Goal: Information Seeking & Learning: Find specific page/section

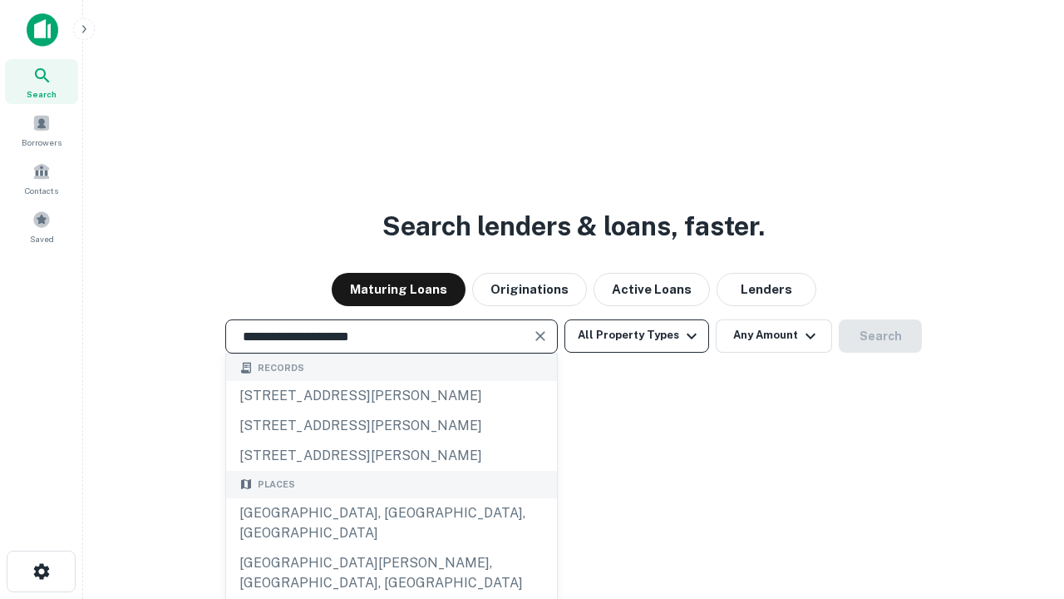
type input "**********"
click at [637, 335] on button "All Property Types" at bounding box center [636, 335] width 145 height 33
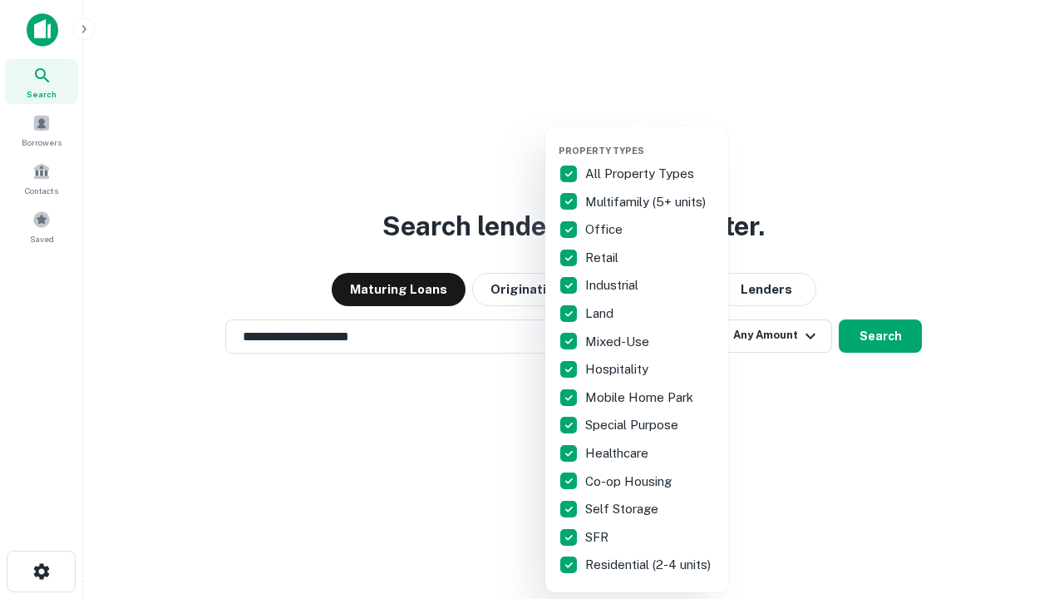
click at [650, 140] on button "button" at bounding box center [650, 140] width 183 height 1
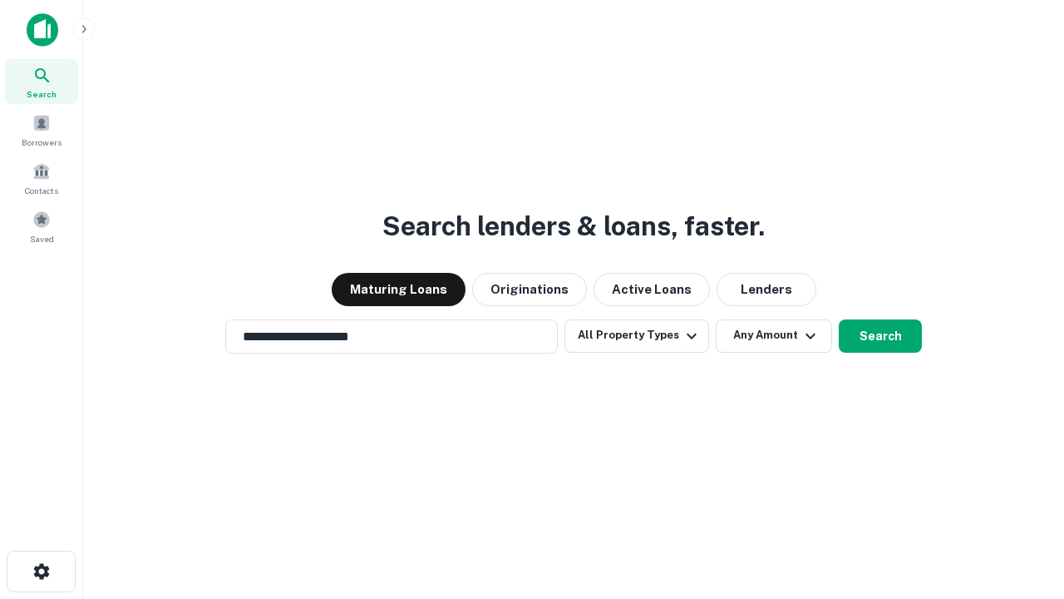
scroll to position [26, 0]
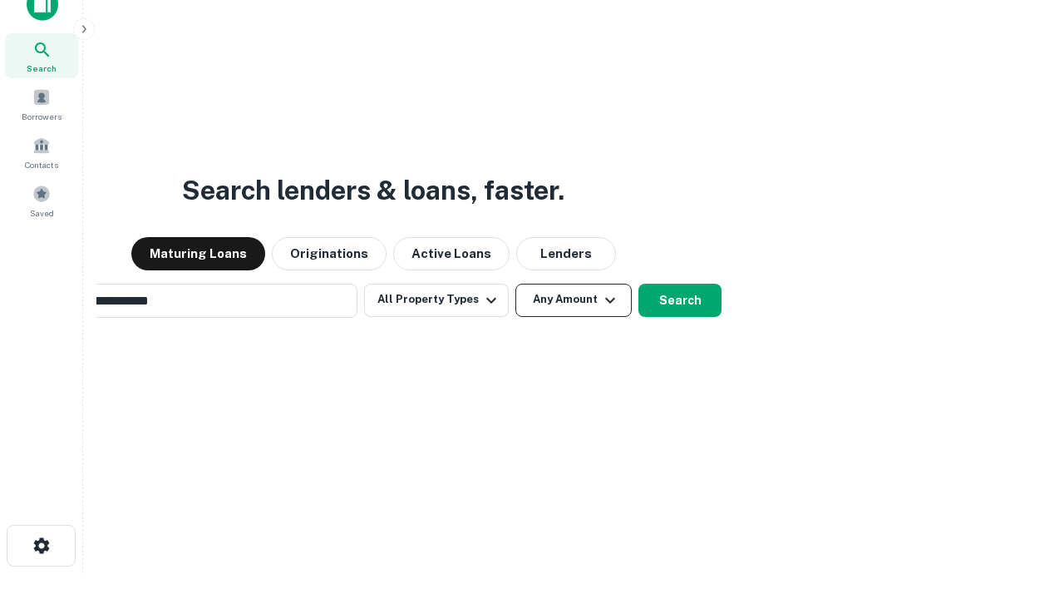
click at [515, 283] on button "Any Amount" at bounding box center [573, 299] width 116 height 33
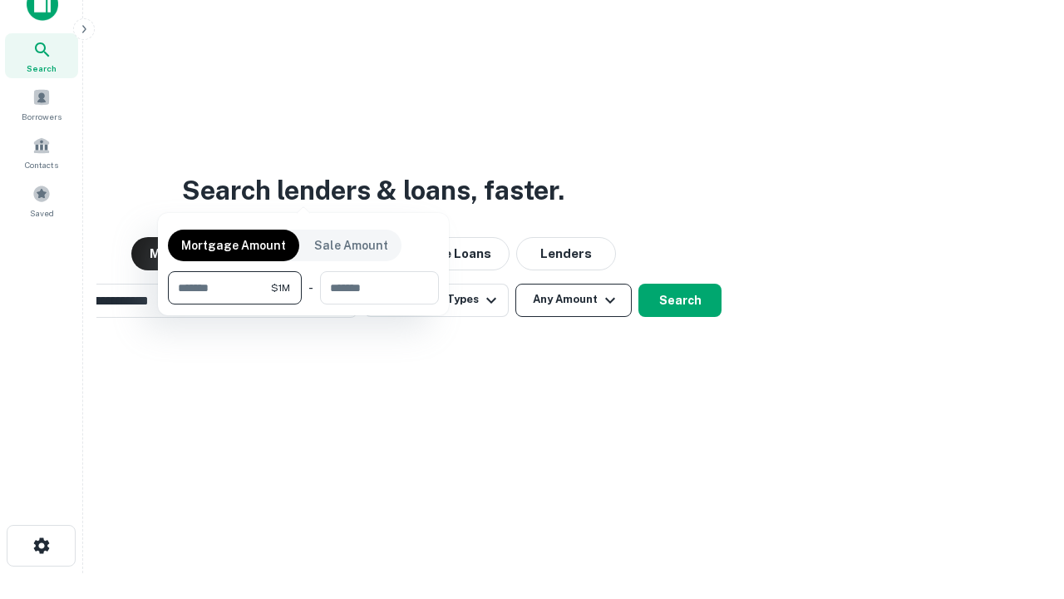
scroll to position [27, 0]
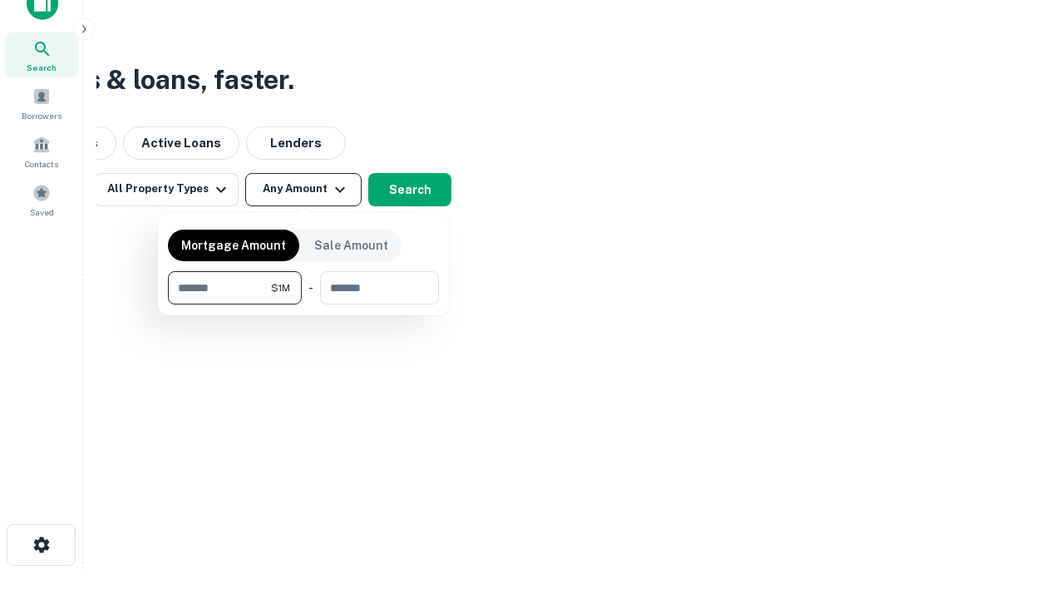
type input "*******"
click at [303, 304] on button "button" at bounding box center [303, 304] width 271 height 1
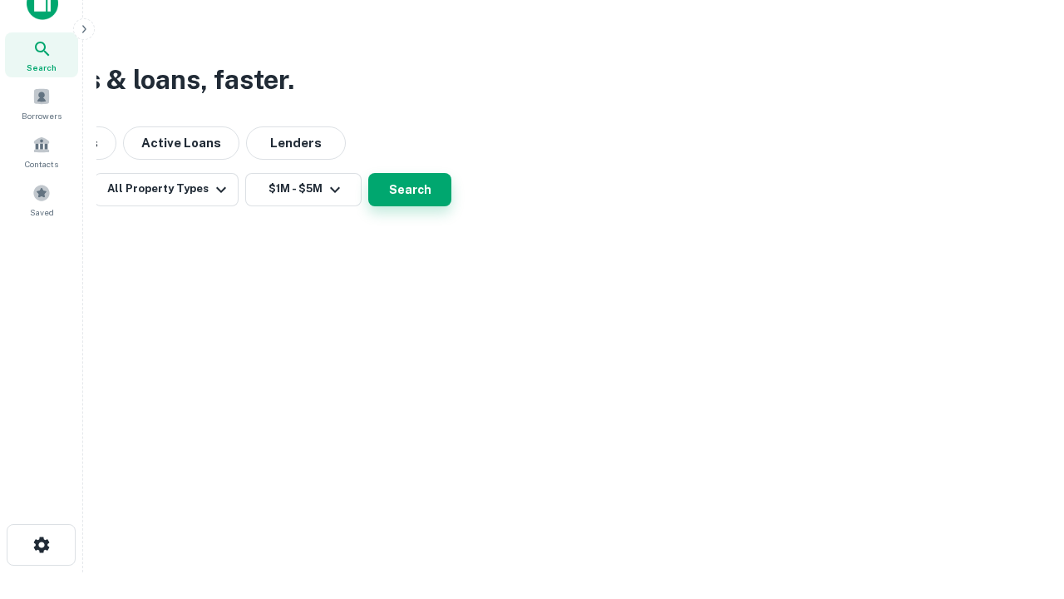
click at [451, 206] on button "Search" at bounding box center [409, 189] width 83 height 33
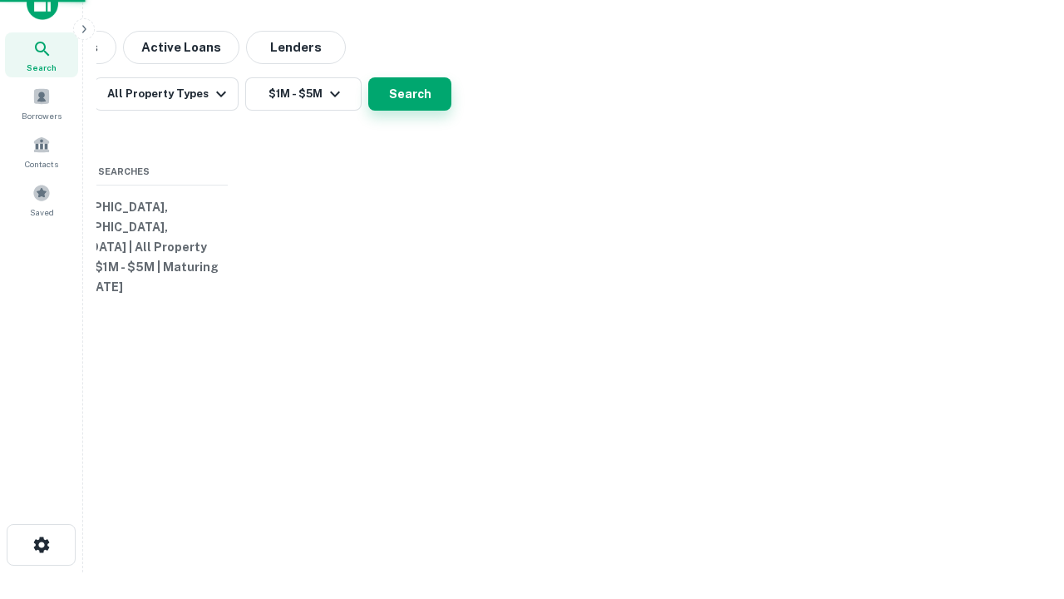
scroll to position [26, 0]
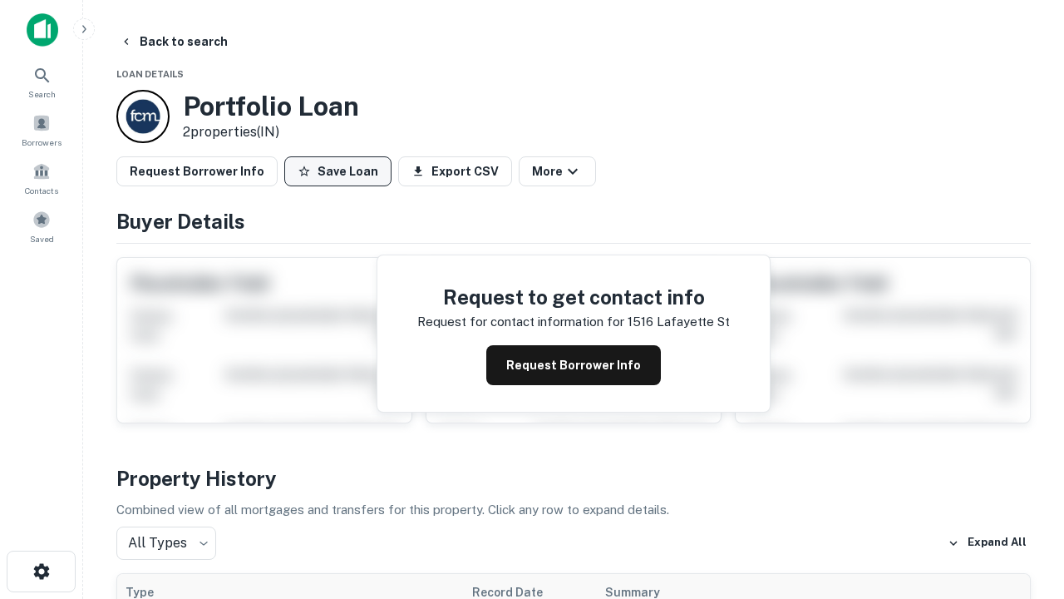
click at [338, 171] on button "Save Loan" at bounding box center [337, 171] width 107 height 30
click at [342, 171] on button "Save Loan" at bounding box center [337, 171] width 107 height 30
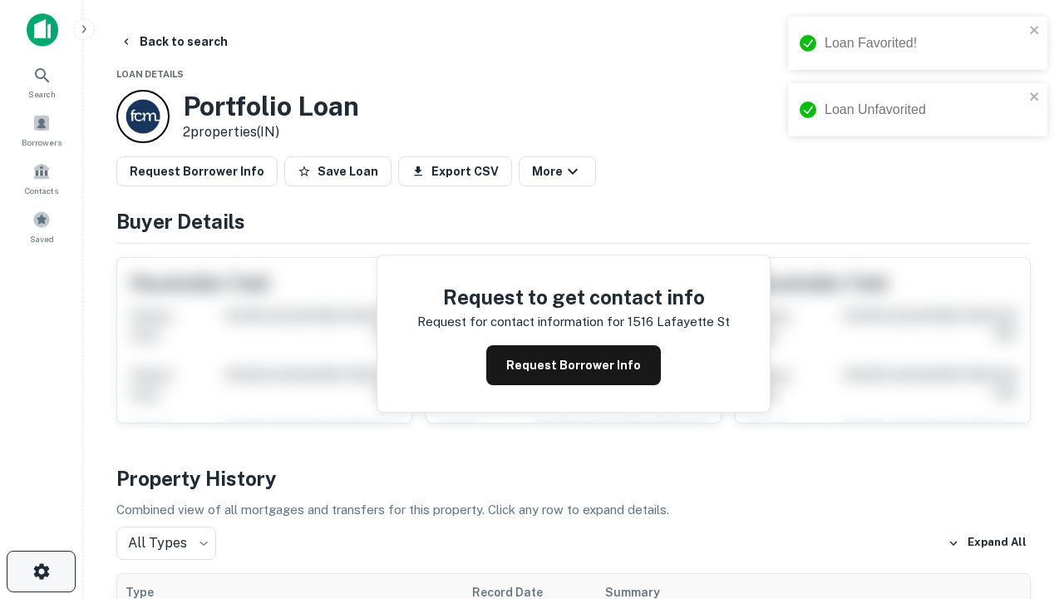
click at [41, 571] on icon "button" at bounding box center [42, 571] width 20 height 20
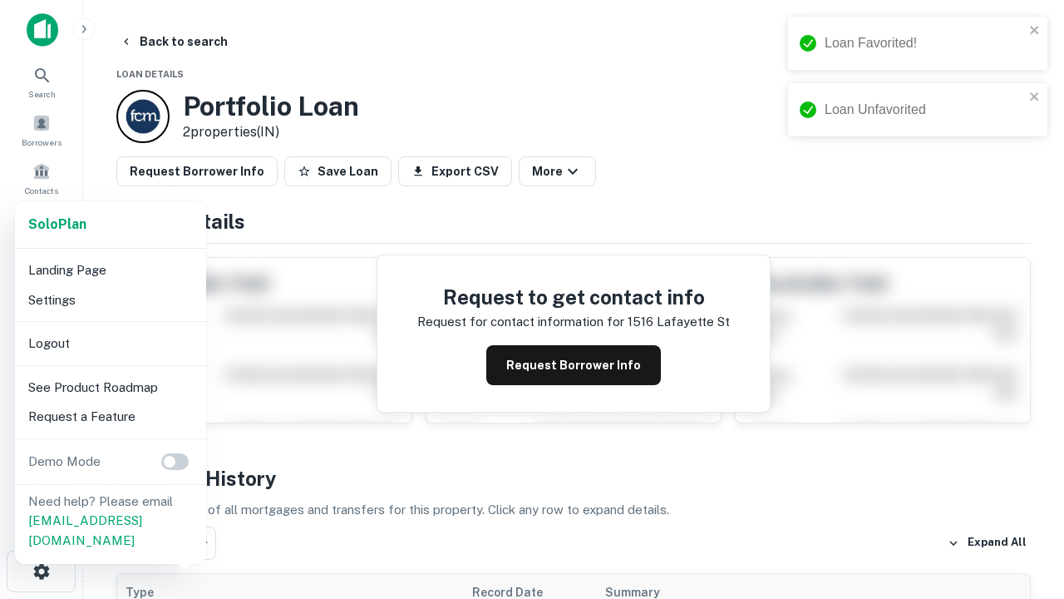
click at [110, 343] on li "Logout" at bounding box center [111, 343] width 178 height 30
